Goal: Navigation & Orientation: Find specific page/section

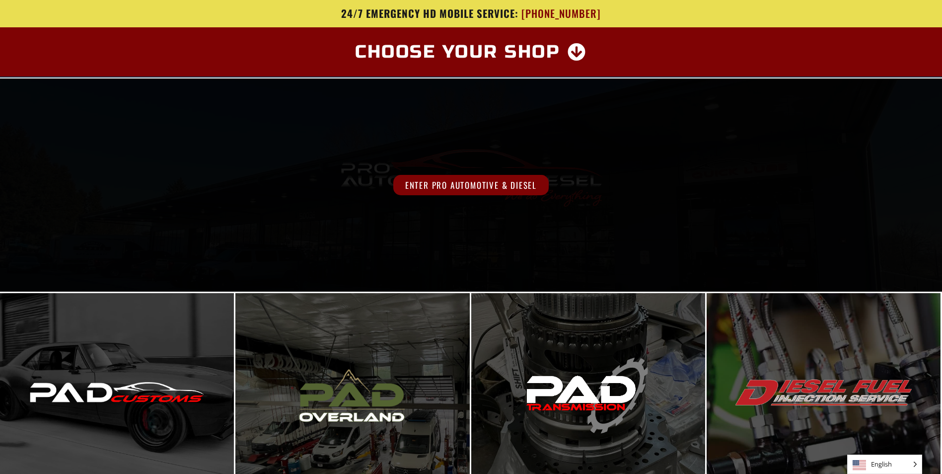
click at [424, 184] on span "Enter Pro Automotive & Diesel" at bounding box center [470, 185] width 155 height 20
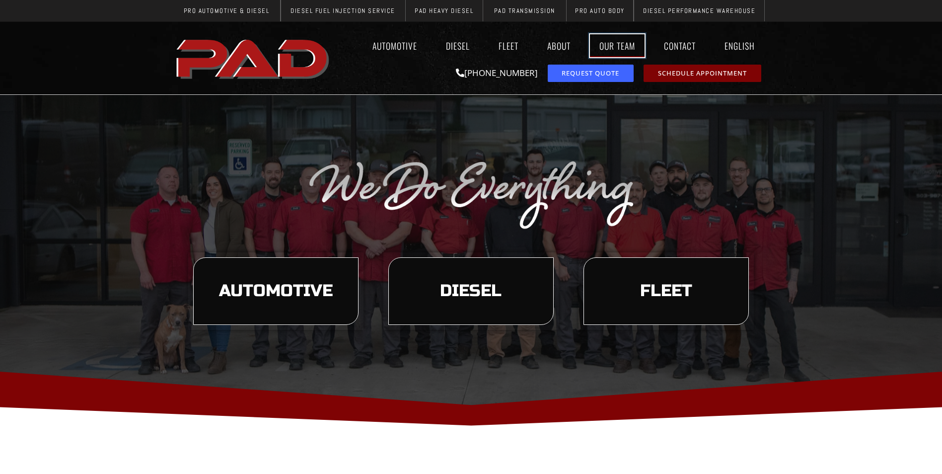
click at [612, 44] on link "Our Team" at bounding box center [617, 45] width 55 height 23
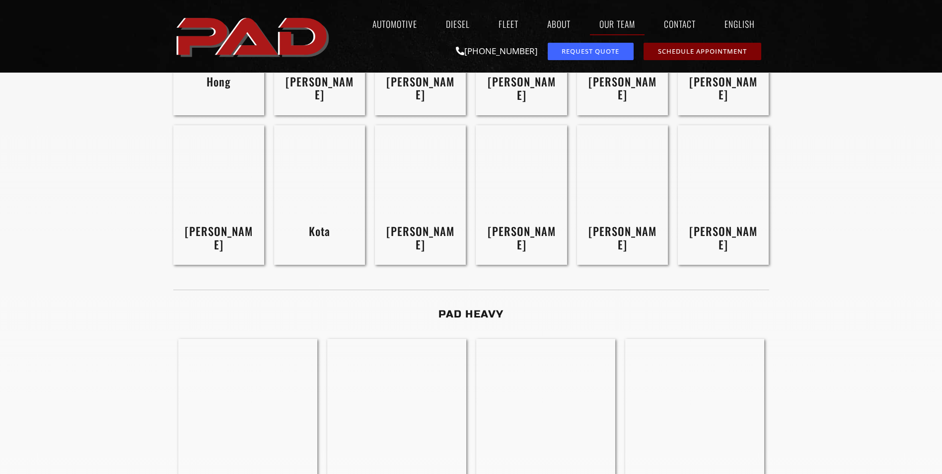
scroll to position [1490, 0]
